Goal: Information Seeking & Learning: Learn about a topic

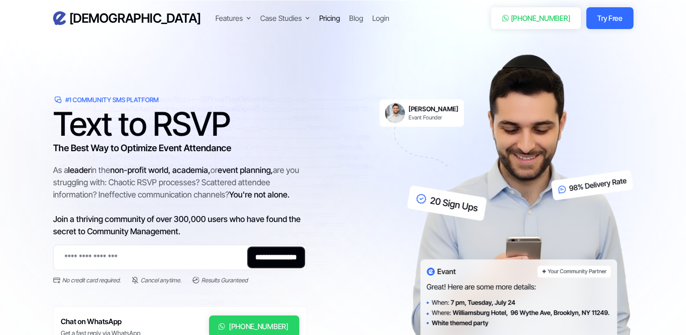
click at [319, 17] on div "Pricing" at bounding box center [329, 18] width 21 height 11
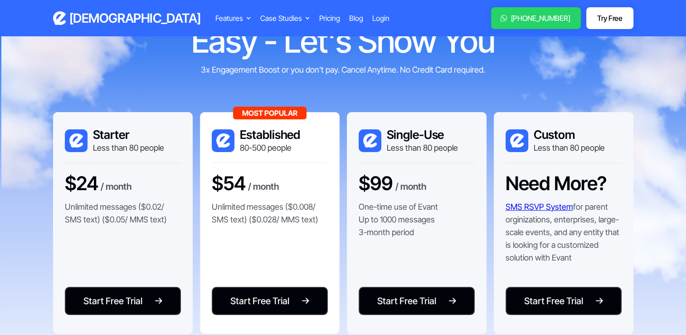
scroll to position [87, 0]
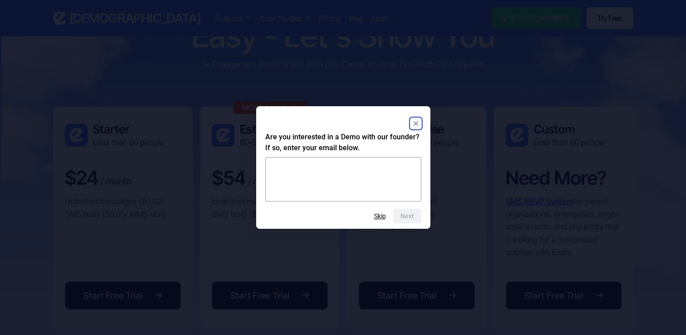
click at [415, 124] on icon "Close" at bounding box center [415, 123] width 5 height 5
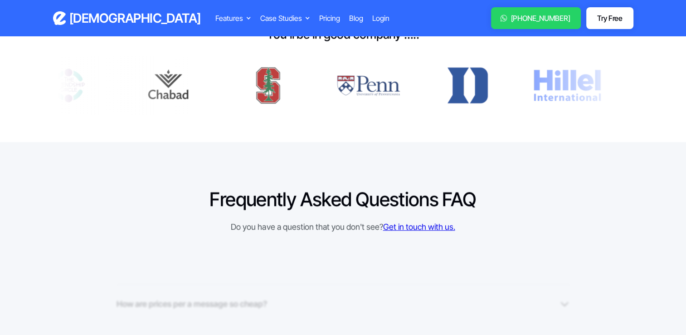
scroll to position [544, 0]
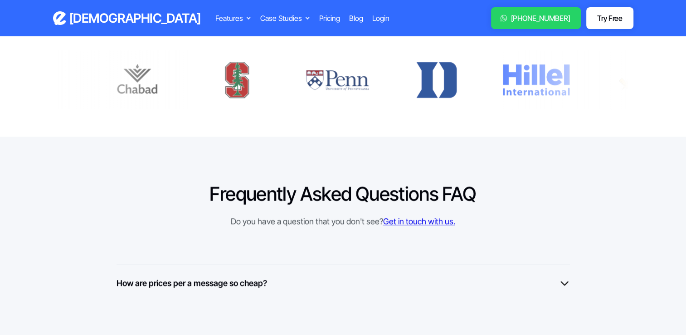
click at [481, 263] on div "How are prices per a message so cheap? At Evant, we've built relationships with…" at bounding box center [343, 282] width 453 height 38
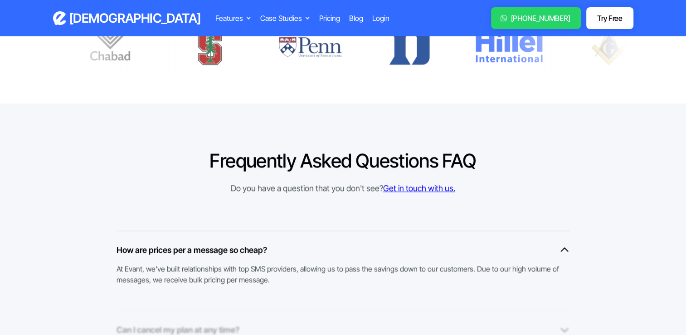
scroll to position [577, 0]
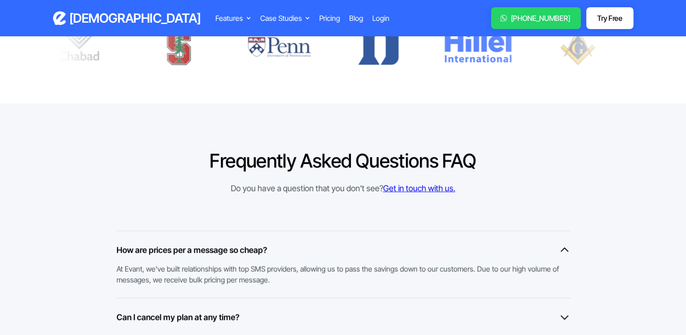
click at [553, 248] on div "How are prices per a message so cheap?" at bounding box center [343, 249] width 453 height 12
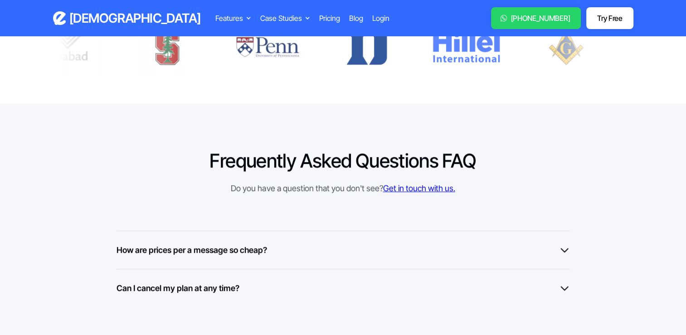
click at [556, 272] on div "Can I cancel my plan at any time? Yes, you can cancel your plan at any time at …" at bounding box center [343, 287] width 453 height 38
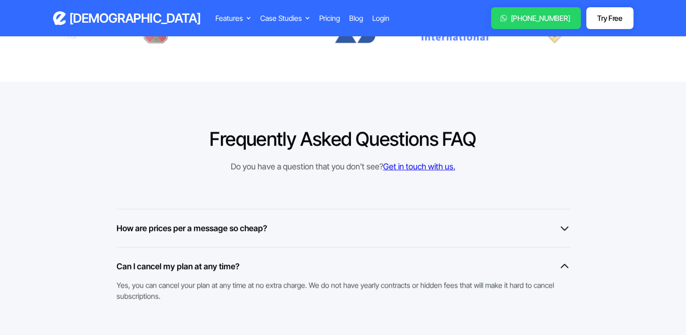
scroll to position [599, 0]
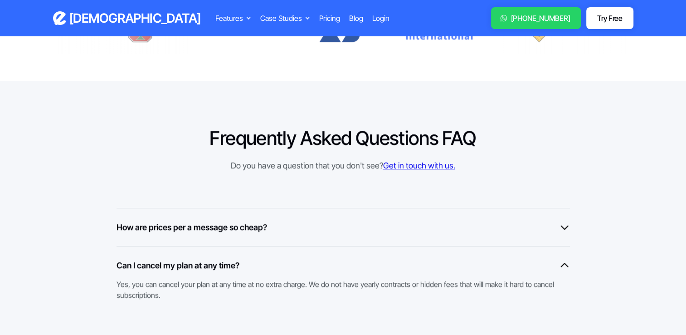
click at [559, 261] on div "Can I cancel my plan at any time?" at bounding box center [343, 265] width 453 height 12
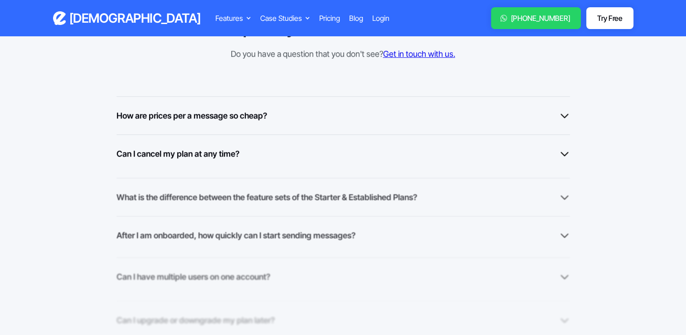
scroll to position [723, 0]
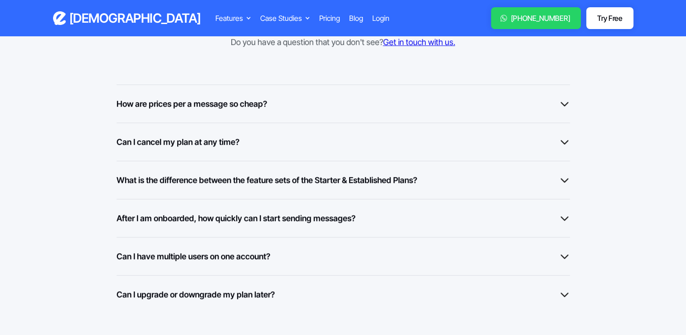
click at [553, 176] on div "What is the difference between the feature sets of the Starter & Established Pl…" at bounding box center [343, 180] width 453 height 12
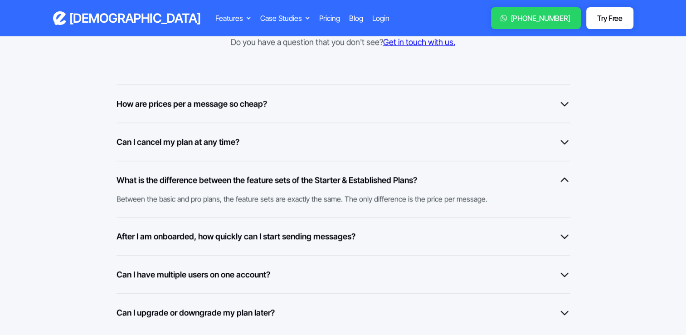
click at [563, 176] on img at bounding box center [564, 179] width 11 height 11
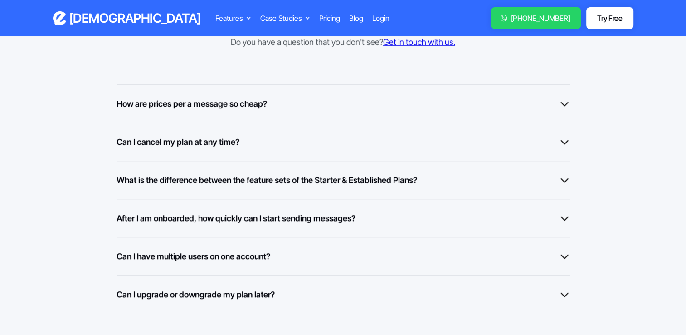
click at [567, 214] on img at bounding box center [564, 217] width 11 height 11
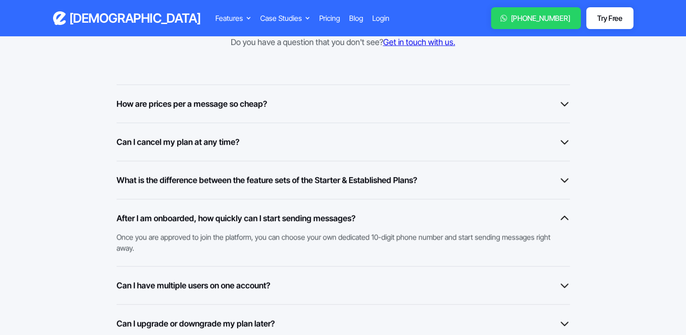
click at [567, 214] on img at bounding box center [564, 217] width 11 height 11
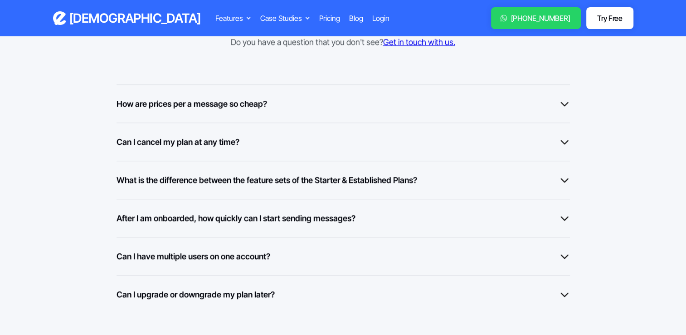
click at [562, 253] on img at bounding box center [564, 255] width 11 height 11
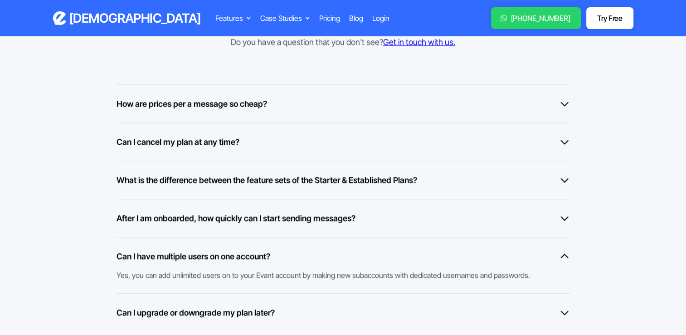
click at [562, 253] on img at bounding box center [564, 255] width 11 height 11
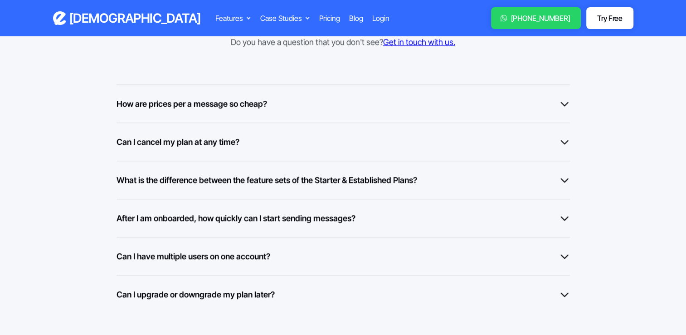
click at [563, 289] on img at bounding box center [564, 293] width 11 height 11
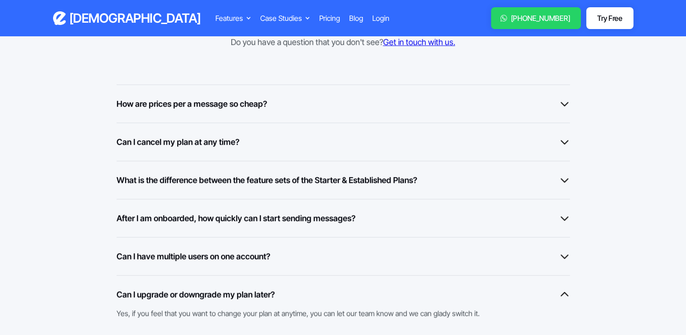
click at [563, 289] on img at bounding box center [564, 293] width 11 height 11
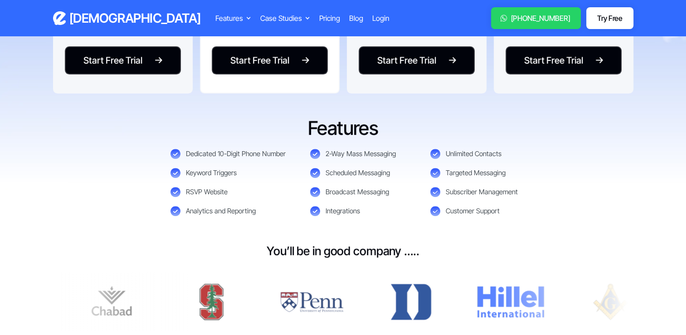
scroll to position [0, 0]
